Goal: Information Seeking & Learning: Find specific page/section

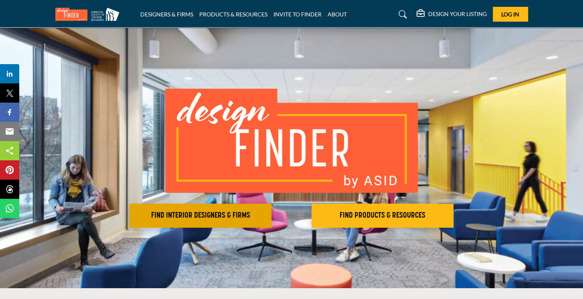
click at [228, 218] on h2 "FIND INTERIOR DESIGNERS & FIRMS" at bounding box center [200, 216] width 137 height 10
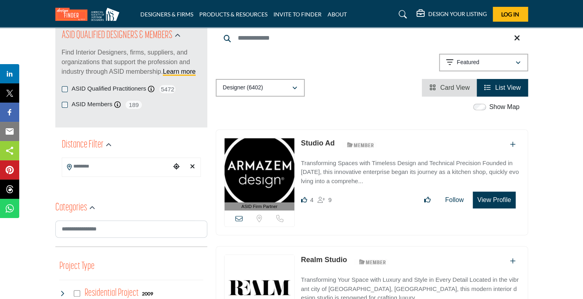
scroll to position [120, 0]
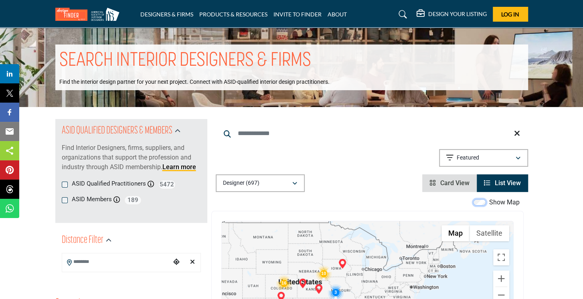
scroll to position [123, 0]
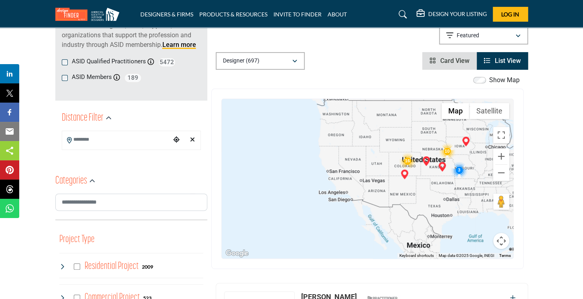
drag, startPoint x: 251, startPoint y: 177, endPoint x: 362, endPoint y: 181, distance: 111.1
click at [375, 178] on div at bounding box center [367, 178] width 291 height 159
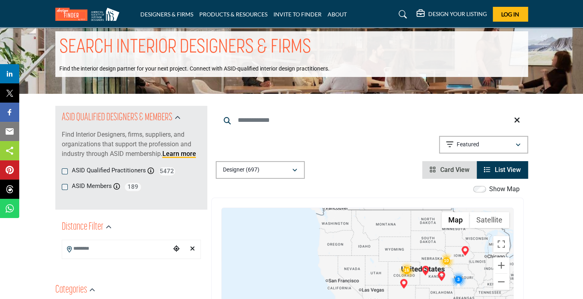
scroll to position [0, 0]
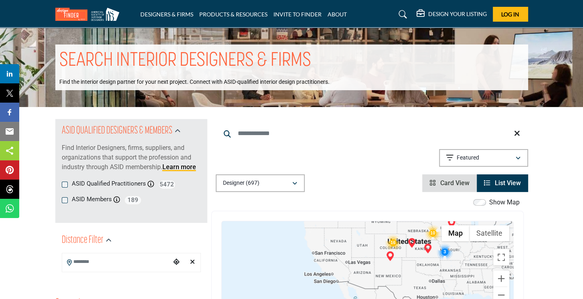
drag, startPoint x: 342, startPoint y: 223, endPoint x: 326, endPoint y: 169, distance: 56.2
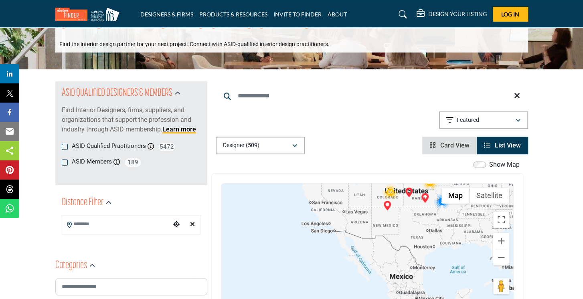
scroll to position [40, 0]
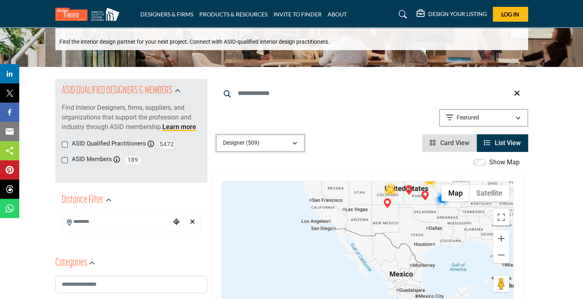
click at [278, 149] on button "Designer (509)" at bounding box center [260, 143] width 89 height 18
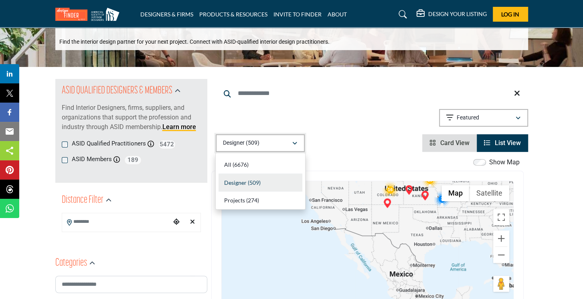
click at [281, 147] on div "Designer (509)" at bounding box center [257, 143] width 69 height 10
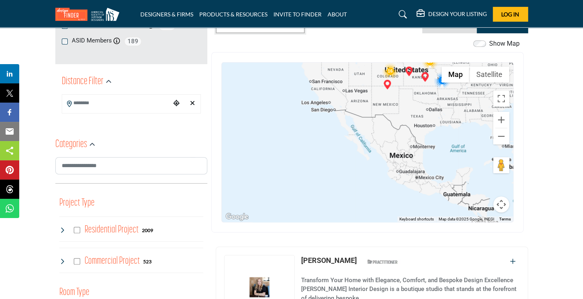
scroll to position [160, 0]
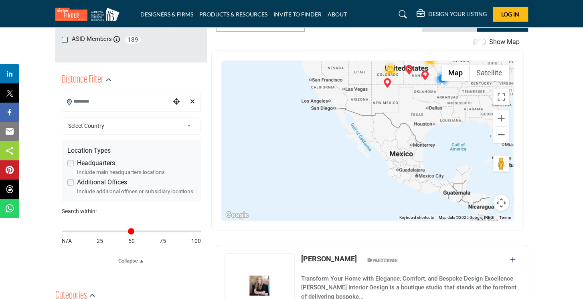
click at [153, 103] on input "Search Location" at bounding box center [116, 102] width 108 height 16
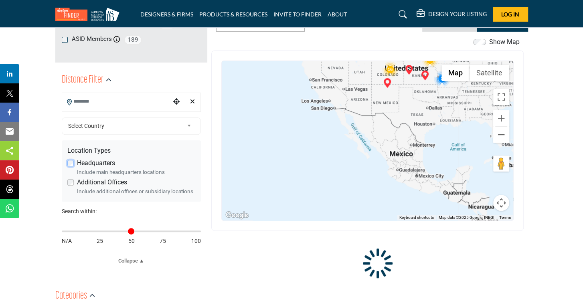
type input "**********"
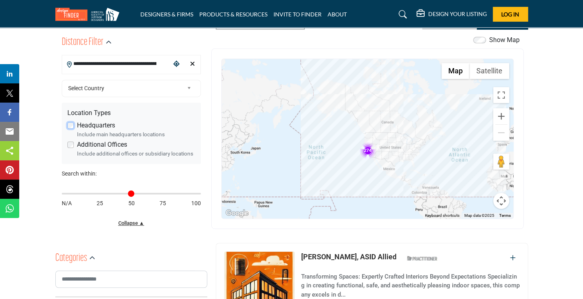
scroll to position [200, 0]
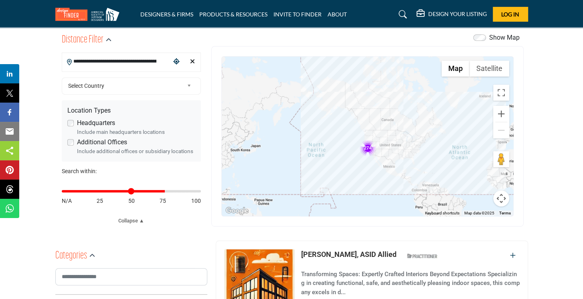
drag, startPoint x: 69, startPoint y: 192, endPoint x: 163, endPoint y: 194, distance: 93.8
type input "**"
click at [163, 192] on input "Distance in miles" at bounding box center [131, 191] width 139 height 2
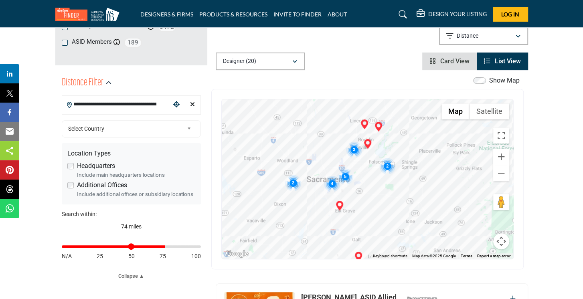
scroll to position [160, 0]
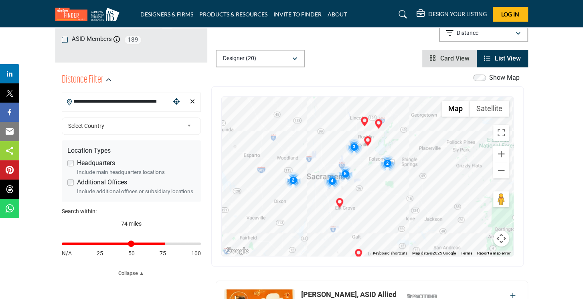
click at [347, 174] on img "Cluster of 5 locations (5 HQ, 0 Branches)\aClick to view companies" at bounding box center [345, 174] width 16 height 16
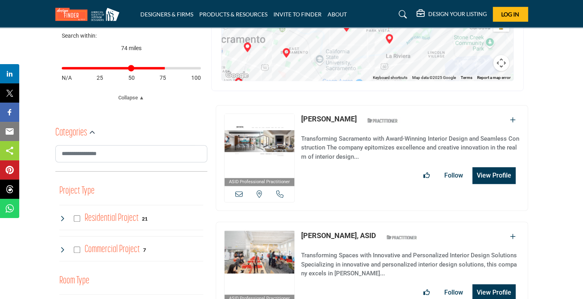
scroll to position [361, 0]
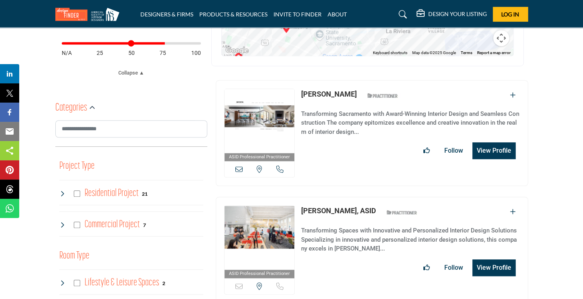
click at [510, 209] on icon "Add To List" at bounding box center [513, 211] width 6 height 6
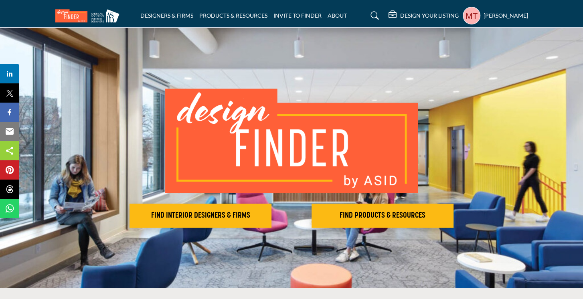
click at [483, 16] on div "[PERSON_NAME] My Profile My Interests My Lists My Suppliers & Designers Design …" at bounding box center [494, 16] width 65 height 18
click at [500, 14] on h5 "[PERSON_NAME]" at bounding box center [505, 16] width 44 height 8
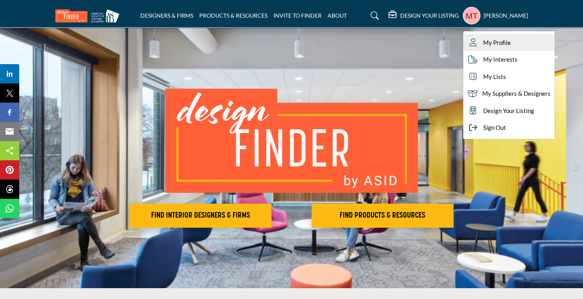
click at [501, 43] on span "My Profile" at bounding box center [497, 42] width 28 height 9
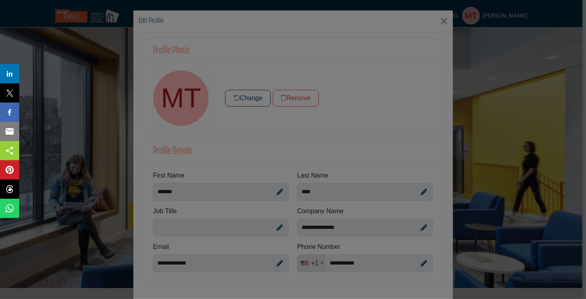
click at [441, 22] on div at bounding box center [293, 149] width 586 height 299
click at [445, 23] on div at bounding box center [293, 149] width 586 height 299
click at [569, 16] on div at bounding box center [293, 149] width 586 height 299
click at [438, 22] on div at bounding box center [293, 149] width 586 height 299
click at [441, 21] on div at bounding box center [293, 149] width 586 height 299
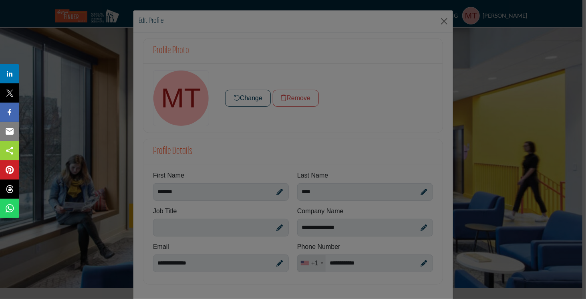
click at [82, 98] on div at bounding box center [293, 149] width 586 height 299
click at [456, 73] on div at bounding box center [293, 149] width 586 height 299
drag, startPoint x: 456, startPoint y: 73, endPoint x: 541, endPoint y: 152, distance: 115.7
click at [459, 75] on div at bounding box center [293, 149] width 586 height 299
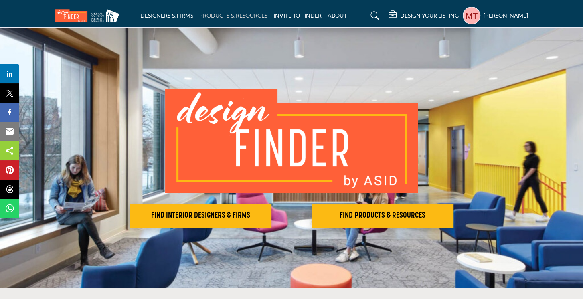
click at [211, 16] on link "PRODUCTS & RESOURCES" at bounding box center [233, 15] width 68 height 7
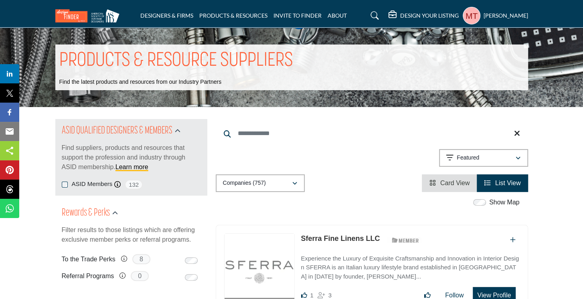
click at [489, 16] on h5 "[PERSON_NAME]" at bounding box center [505, 16] width 44 height 8
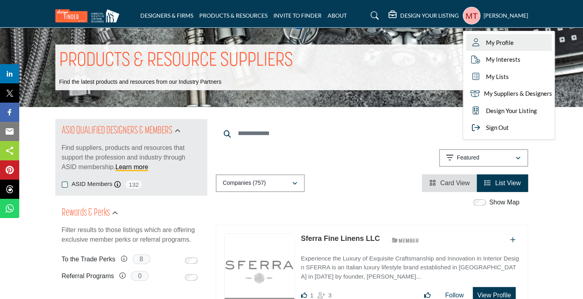
click at [507, 44] on span "My Profile" at bounding box center [500, 42] width 28 height 9
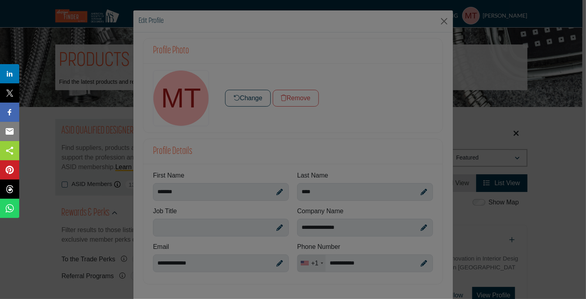
click at [182, 21] on div at bounding box center [293, 149] width 586 height 299
click at [443, 22] on div at bounding box center [293, 149] width 586 height 299
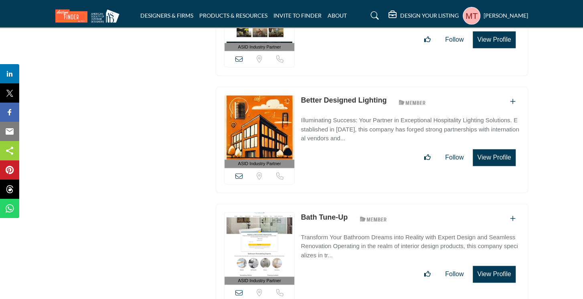
scroll to position [9137, 0]
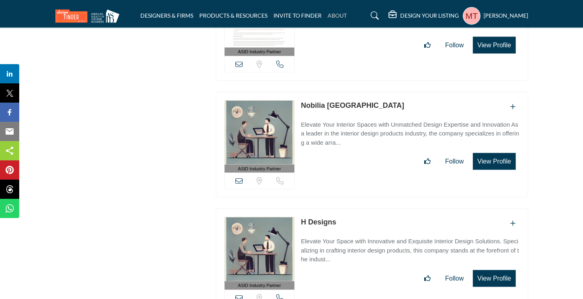
click at [334, 14] on link "ABOUT" at bounding box center [336, 15] width 19 height 7
